Goal: Task Accomplishment & Management: Manage account settings

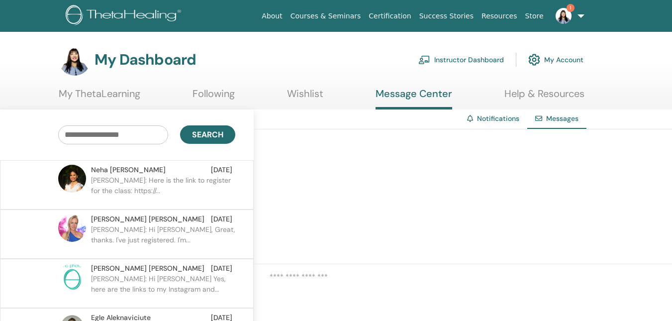
click at [562, 16] on img at bounding box center [564, 16] width 16 height 16
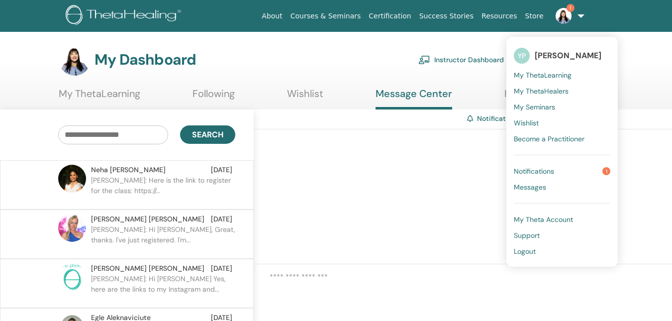
click at [562, 16] on img at bounding box center [564, 16] width 16 height 16
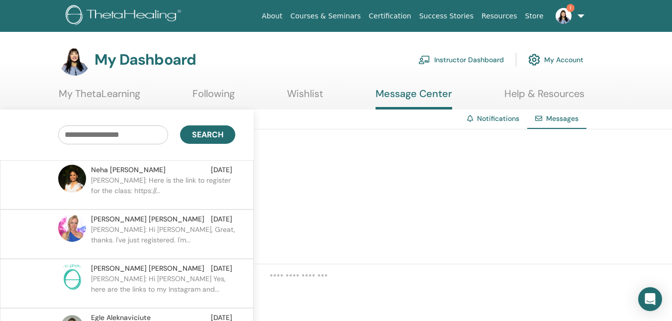
click at [479, 59] on link "Instructor Dashboard" at bounding box center [461, 60] width 86 height 22
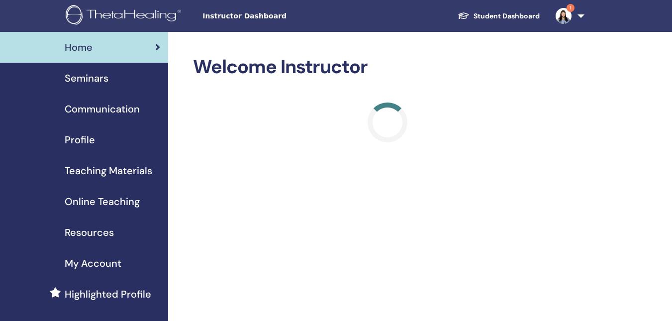
click at [83, 75] on span "Seminars" at bounding box center [87, 78] width 44 height 15
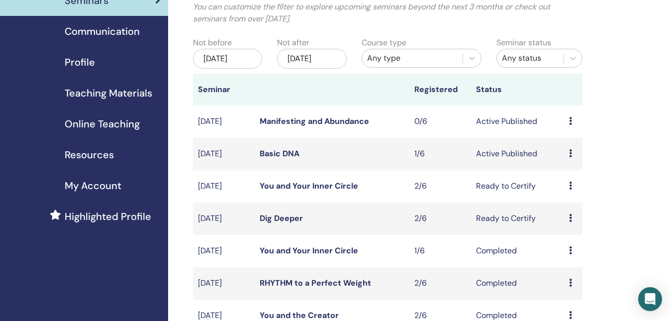
scroll to position [99, 0]
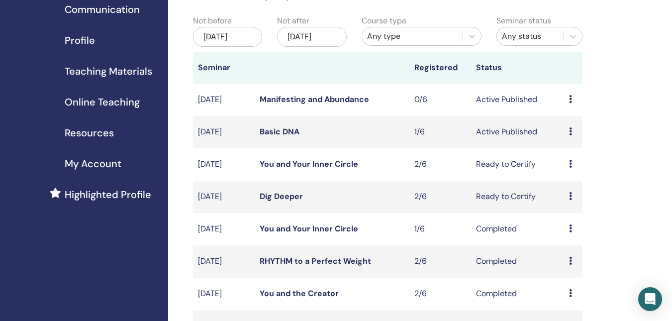
click at [571, 131] on icon at bounding box center [570, 131] width 3 height 8
click at [581, 167] on link "Attendees" at bounding box center [573, 169] width 38 height 10
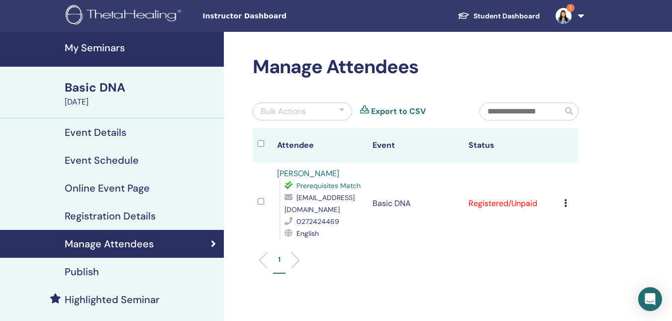
click at [566, 204] on icon at bounding box center [565, 203] width 3 height 8
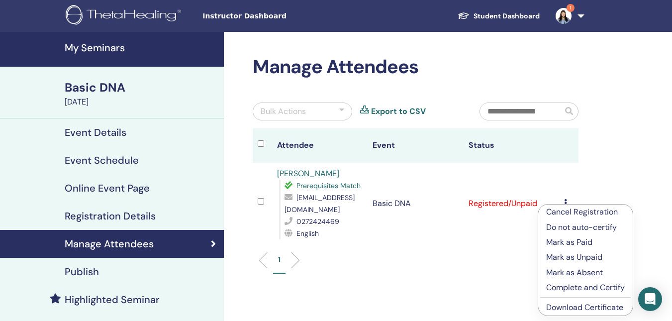
click at [575, 241] on p "Mark as Paid" at bounding box center [585, 242] width 79 height 12
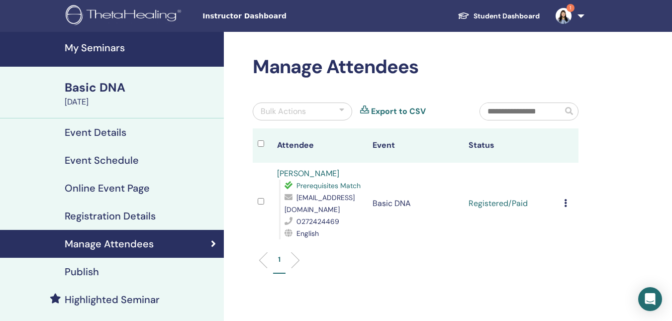
click at [105, 90] on div "Basic DNA" at bounding box center [141, 87] width 153 height 17
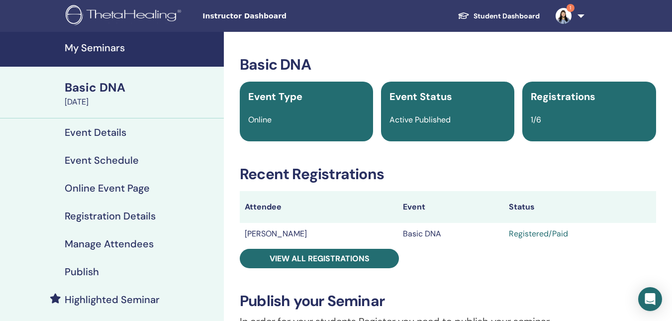
click at [563, 14] on img at bounding box center [564, 16] width 16 height 16
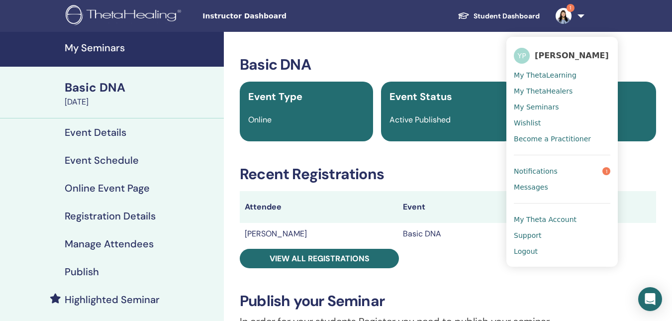
click at [523, 170] on span "Notifications" at bounding box center [536, 171] width 44 height 9
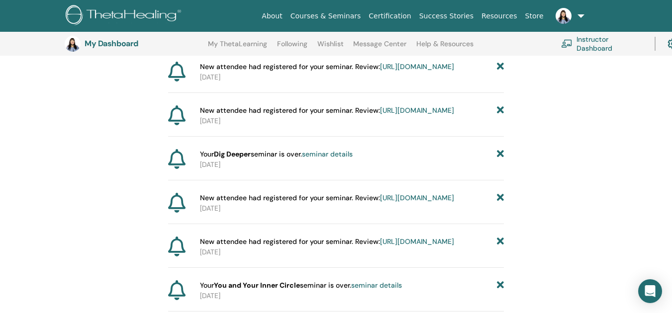
scroll to position [223, 0]
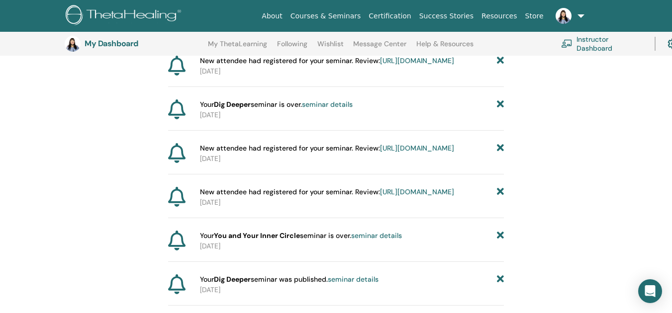
click at [380, 153] on link "https://member.thetahealing.com/instructor/seminar/373198/attendees" at bounding box center [417, 148] width 74 height 9
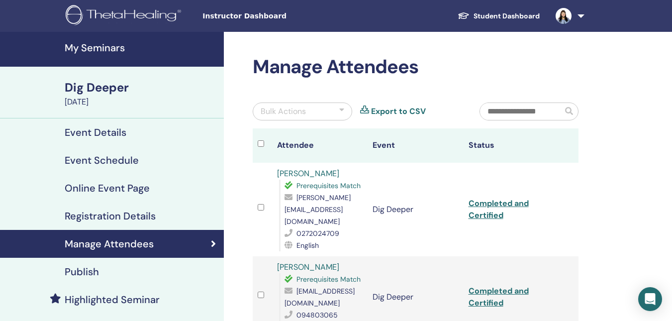
click at [94, 49] on h4 "My Seminars" at bounding box center [141, 48] width 153 height 12
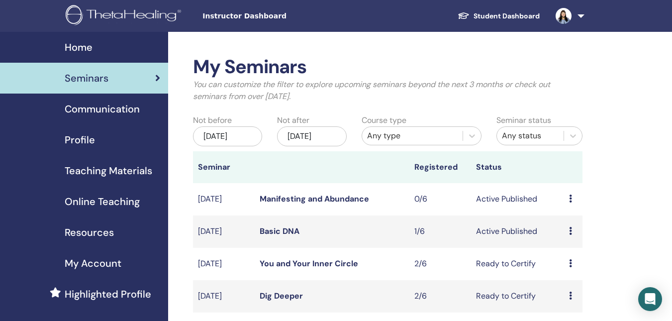
click at [571, 231] on icon at bounding box center [570, 231] width 3 height 8
click at [587, 266] on link "Attendees" at bounding box center [573, 269] width 38 height 10
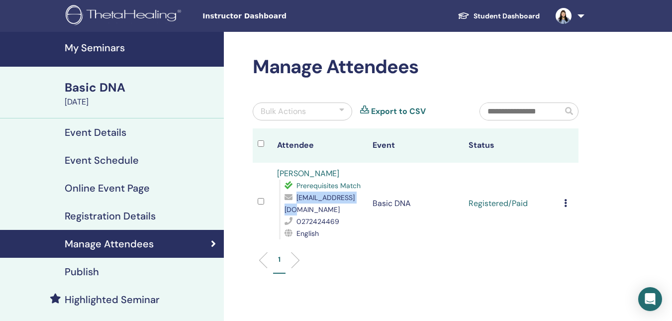
drag, startPoint x: 356, startPoint y: 211, endPoint x: 283, endPoint y: 210, distance: 72.6
click at [283, 210] on div "Prerequisites Match [EMAIL_ADDRESS][DOMAIN_NAME] 0272424469 English" at bounding box center [321, 210] width 84 height 60
copy span "[EMAIL_ADDRESS][DOMAIN_NAME]"
click at [443, 253] on div "1" at bounding box center [415, 263] width 341 height 39
